Goal: Find specific page/section: Find specific page/section

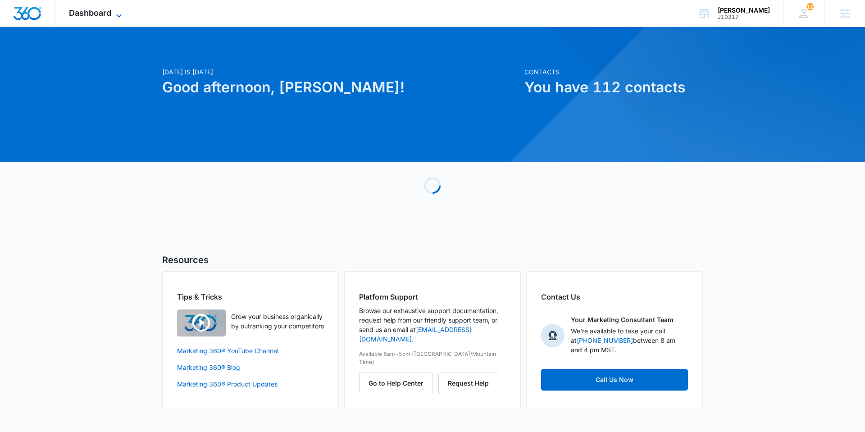
click at [99, 9] on span "Dashboard" at bounding box center [90, 12] width 42 height 9
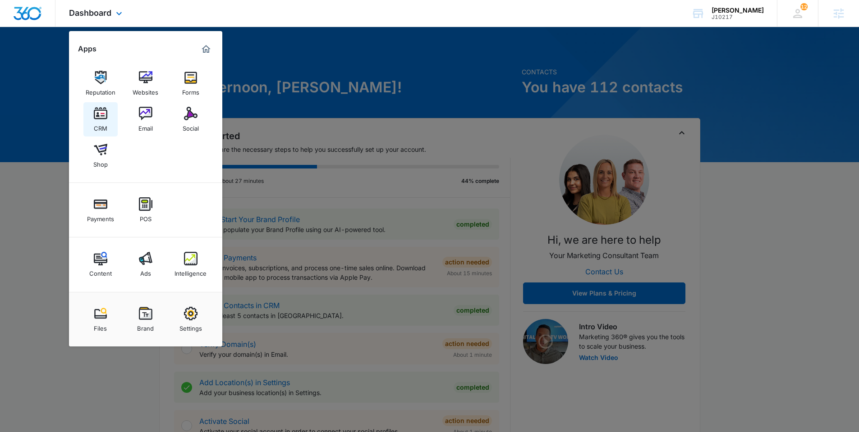
click at [97, 113] on img at bounding box center [101, 114] width 14 height 14
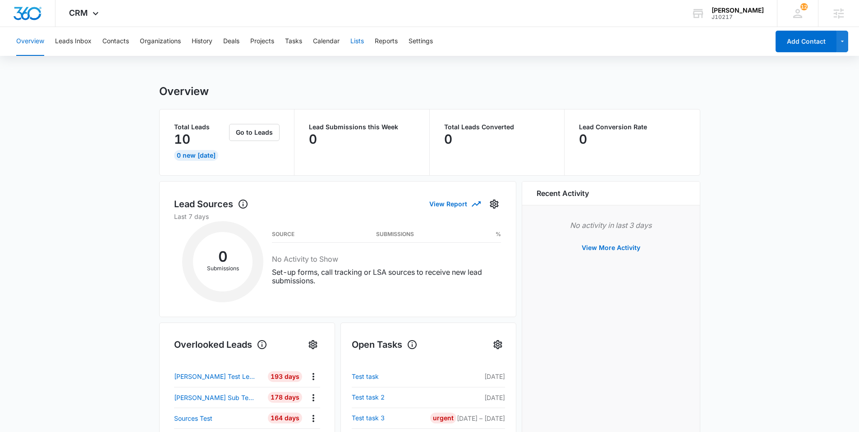
click at [359, 39] on button "Lists" at bounding box center [357, 41] width 14 height 29
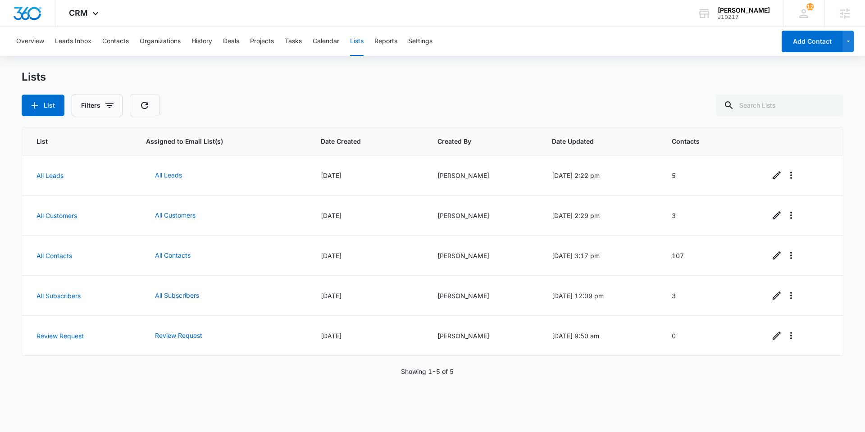
click at [314, 399] on div "List Assigned to Email List(s) Date Created Created By Date Updated Contacts Al…" at bounding box center [433, 273] width 822 height 293
click at [314, 388] on div "List Assigned to Email List(s) Date Created Created By Date Updated Contacts Al…" at bounding box center [433, 273] width 822 height 293
